Goal: Download file/media

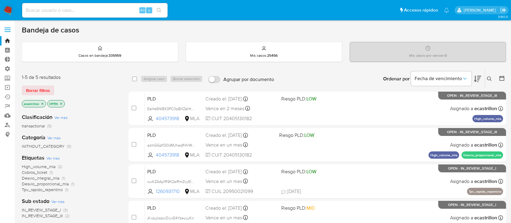
click at [490, 78] on icon at bounding box center [489, 78] width 5 height 5
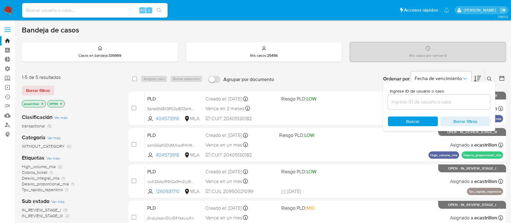
click at [448, 100] on input at bounding box center [439, 102] width 102 height 8
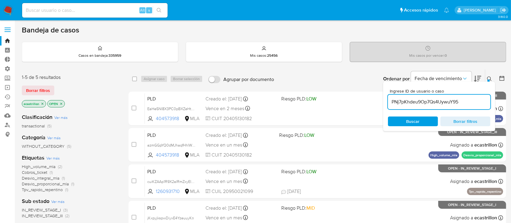
type input "PNj7pKhdeu9Op7Qs4UywuY95"
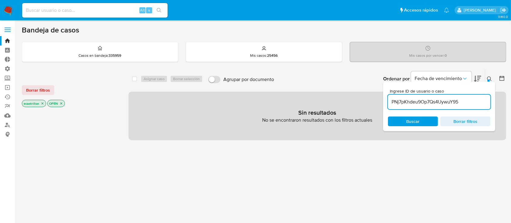
click at [488, 78] on icon at bounding box center [489, 78] width 5 height 5
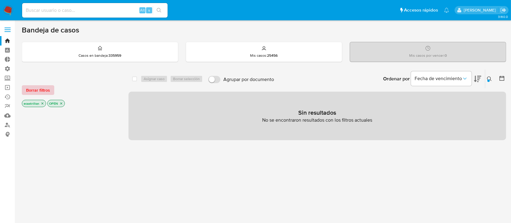
click at [25, 90] on button "Borrar filtros" at bounding box center [38, 90] width 32 height 10
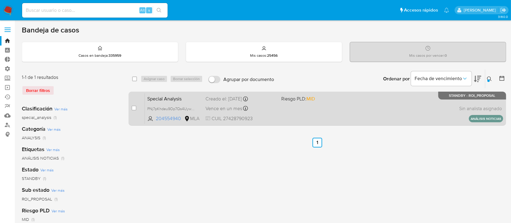
click at [306, 109] on div "Special Analysis PNj7pKhdeu9Op7Qs4UywuY95 204554940 MLA Riesgo PLD: MID Creado …" at bounding box center [324, 108] width 358 height 31
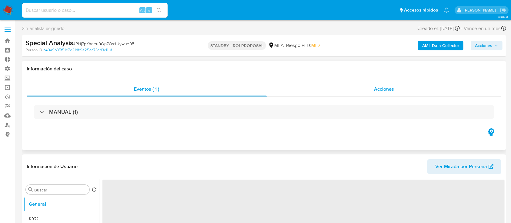
click at [340, 93] on div "Acciones" at bounding box center [384, 89] width 235 height 15
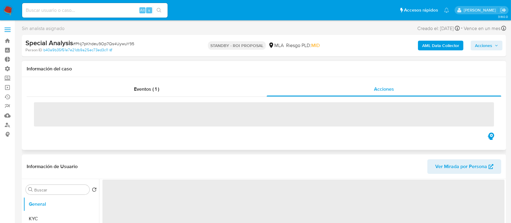
select select "10"
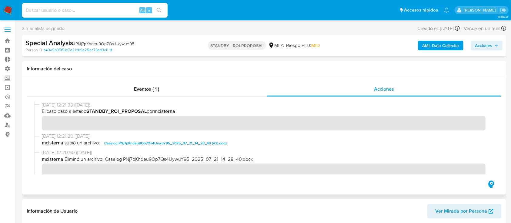
click at [157, 142] on span "Caselog PNj7pKhdeu9Op7Qs4UywuY95_2025_07_21_14_28_40 (V2).docx" at bounding box center [165, 142] width 123 height 7
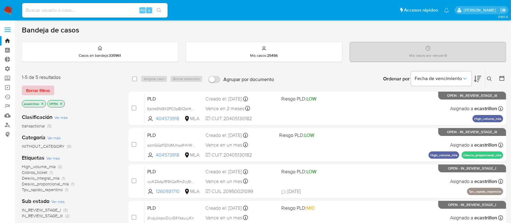
click at [38, 88] on span "Borrar filtros" at bounding box center [38, 90] width 24 height 8
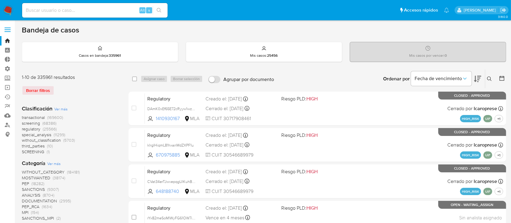
click at [41, 16] on div "Alt s" at bounding box center [94, 10] width 145 height 15
click at [46, 13] on input at bounding box center [94, 10] width 145 height 8
paste input "PNj7pKhdeu9Op7Qs4UywuY95"
type input "PNj7pKhdeu9Op7Qs4UywuY95"
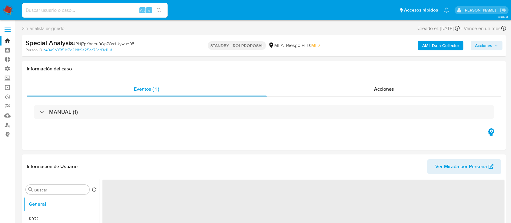
select select "10"
